Goal: Transaction & Acquisition: Subscribe to service/newsletter

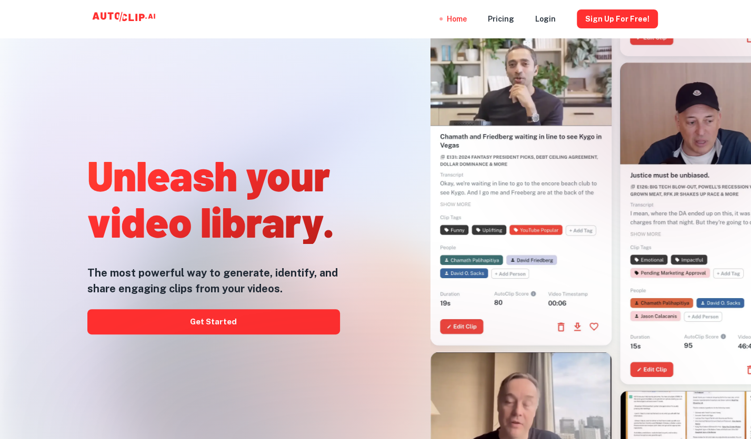
click at [392, 55] on div at bounding box center [517, 177] width 324 height 439
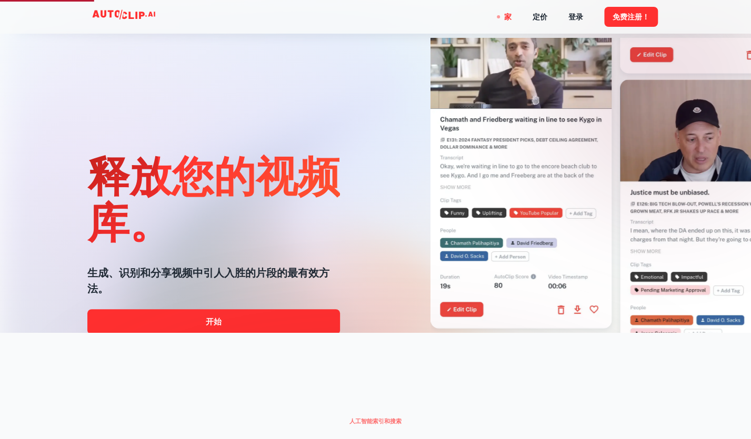
scroll to position [105, 0]
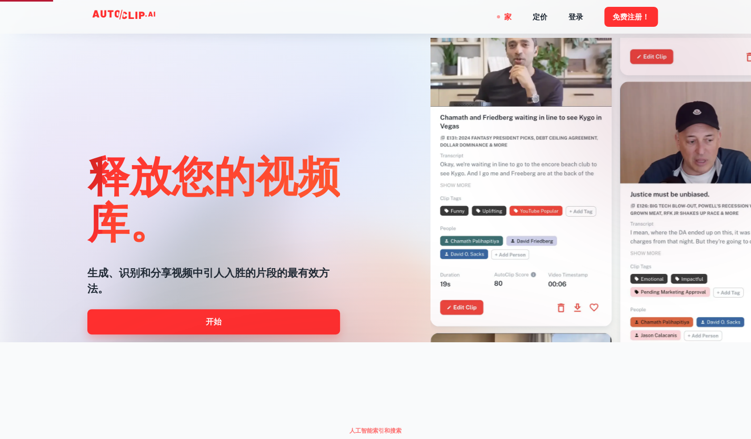
click at [216, 326] on font "开始" at bounding box center [214, 321] width 16 height 9
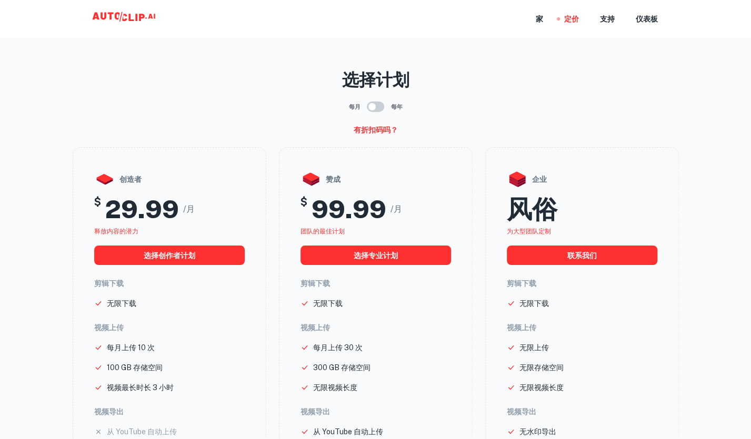
click at [55, 133] on main "选择计划 每月 每年 有折扣码吗？ 创造者 $ 29.99 /月 释放内容的潜力 选择创作者计划 剪辑下载 无限下载 视频上传 每月上传 10 次 100 G…" at bounding box center [375, 343] width 751 height 670
click at [675, 88] on p "选择计划" at bounding box center [376, 79] width 606 height 25
